Goal: Browse casually

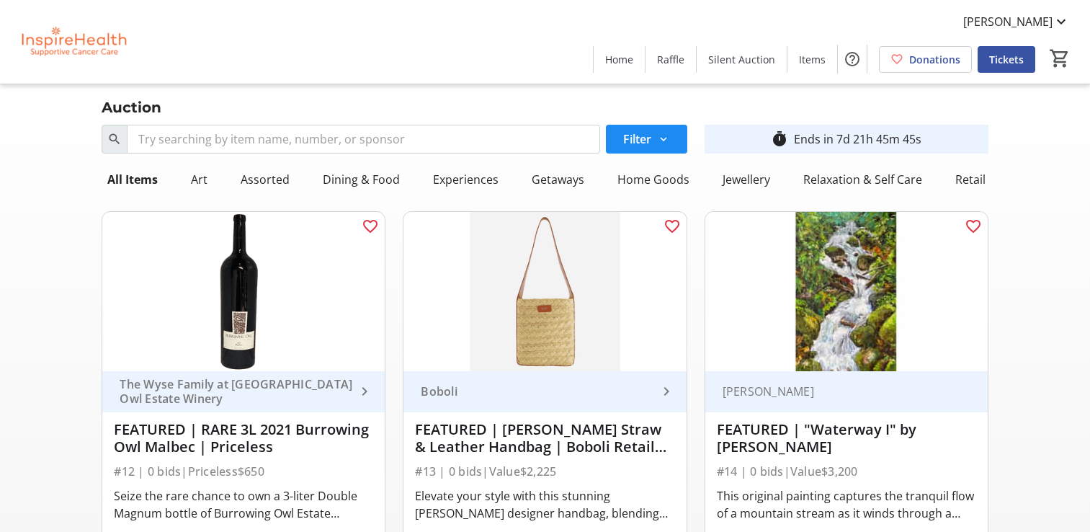
scroll to position [1369, 0]
